Goal: Navigation & Orientation: Understand site structure

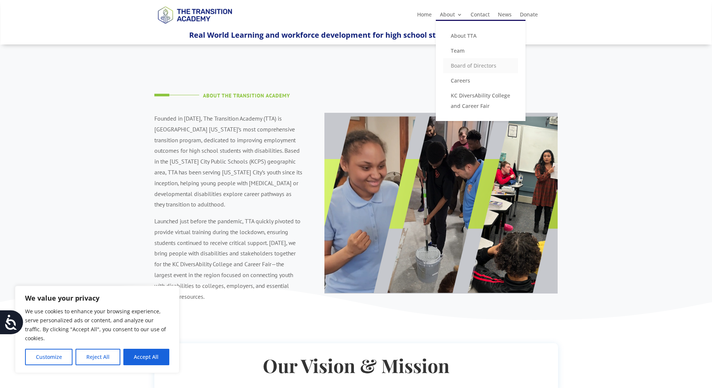
click at [465, 67] on link "Board of Directors" at bounding box center [480, 65] width 75 height 15
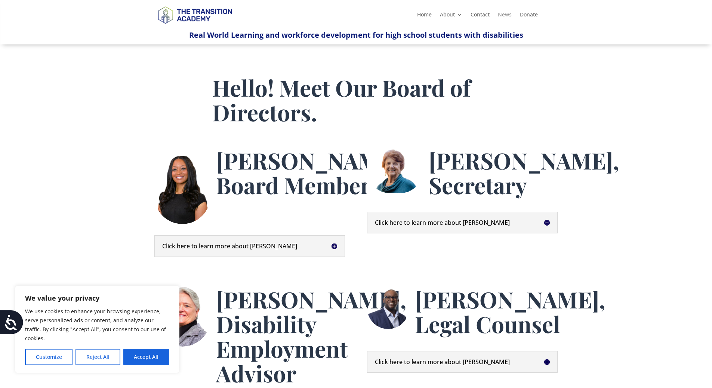
click at [503, 14] on link "News" at bounding box center [505, 16] width 14 height 8
click at [426, 16] on link "Home" at bounding box center [424, 16] width 15 height 8
